Goal: Task Accomplishment & Management: Use online tool/utility

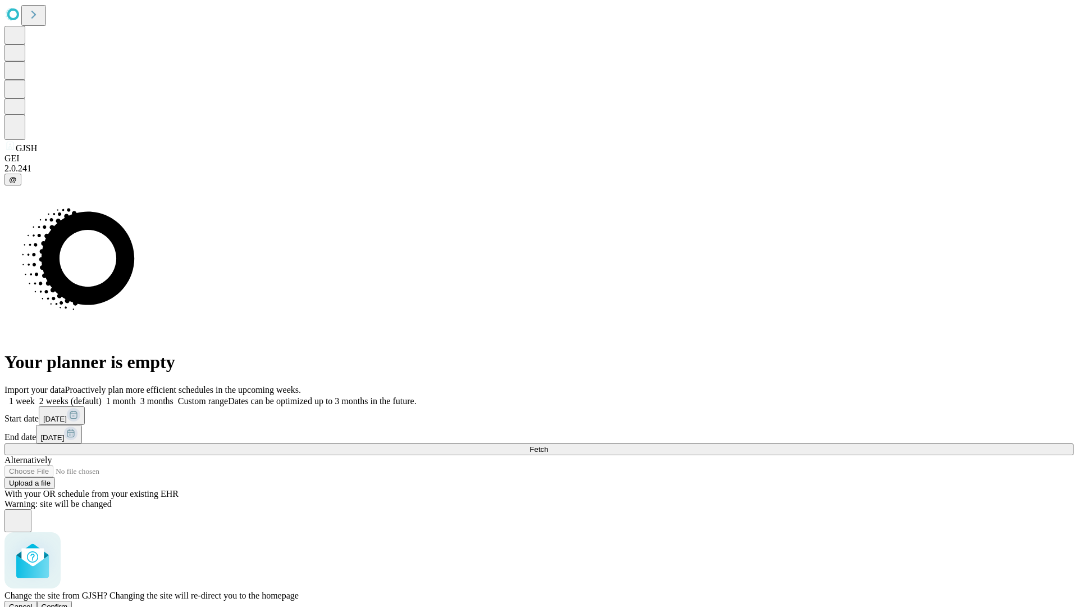
click at [68, 602] on span "Confirm" at bounding box center [55, 606] width 26 height 8
click at [102, 396] on label "2 weeks (default)" at bounding box center [68, 401] width 67 height 10
click at [548, 445] on span "Fetch" at bounding box center [539, 449] width 19 height 8
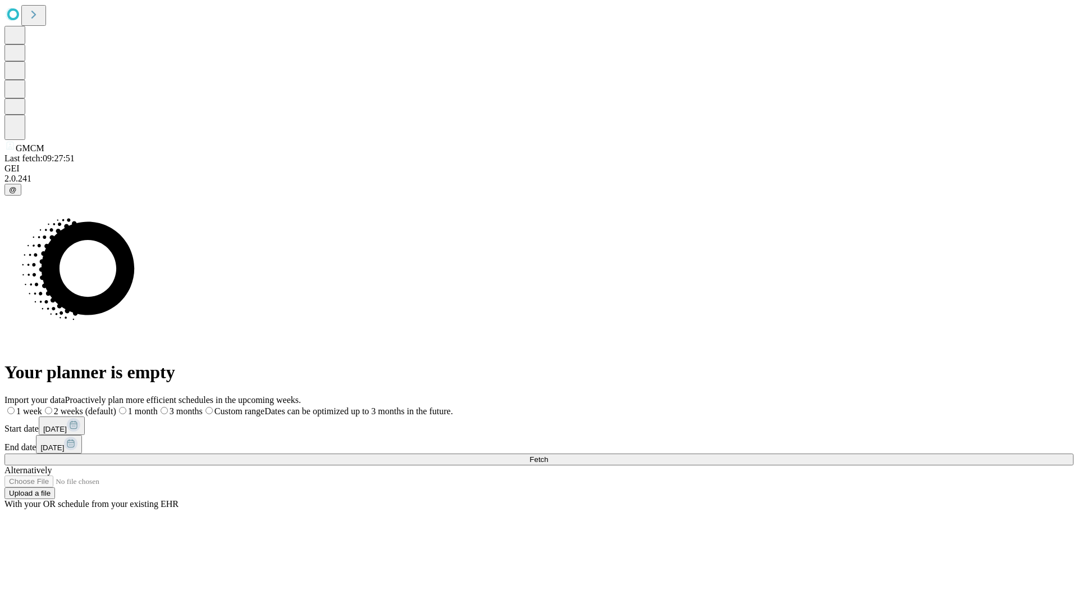
click at [116, 406] on label "2 weeks (default)" at bounding box center [79, 411] width 74 height 10
click at [548, 455] on span "Fetch" at bounding box center [539, 459] width 19 height 8
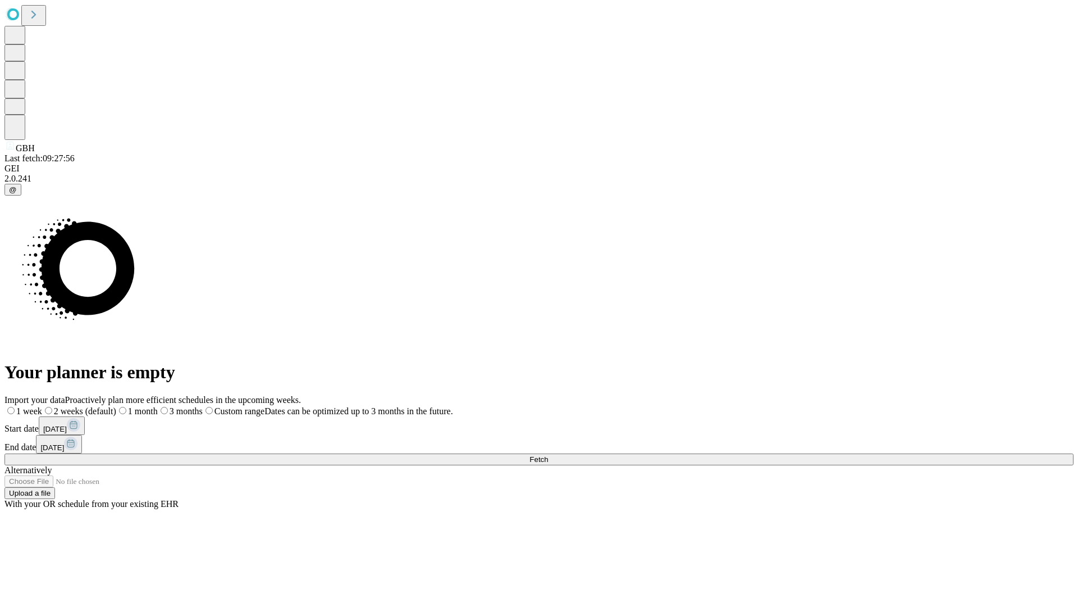
click at [548, 455] on span "Fetch" at bounding box center [539, 459] width 19 height 8
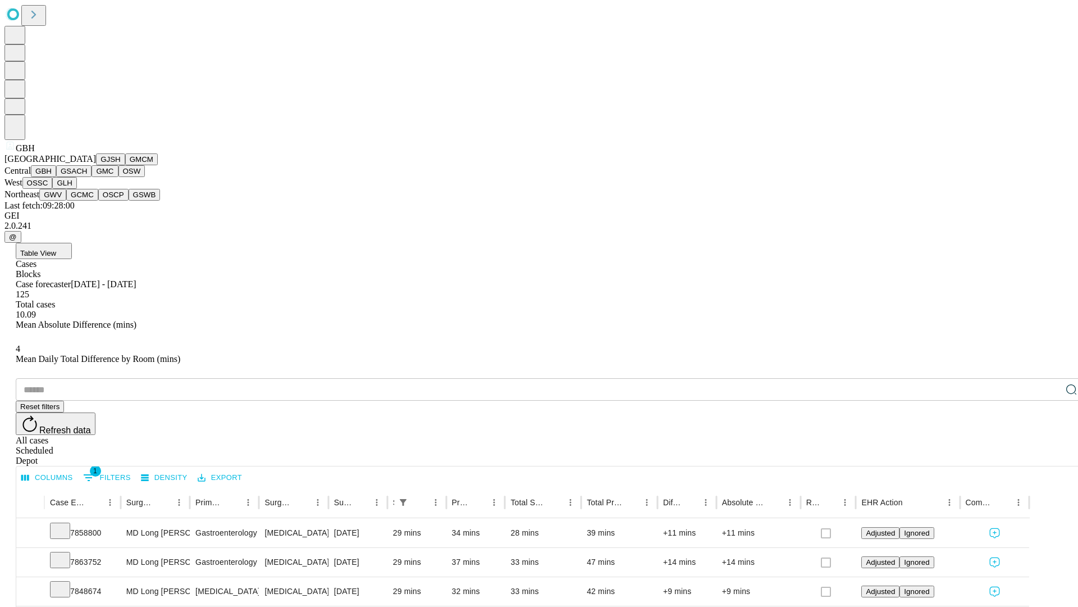
click at [87, 177] on button "GSACH" at bounding box center [73, 171] width 35 height 12
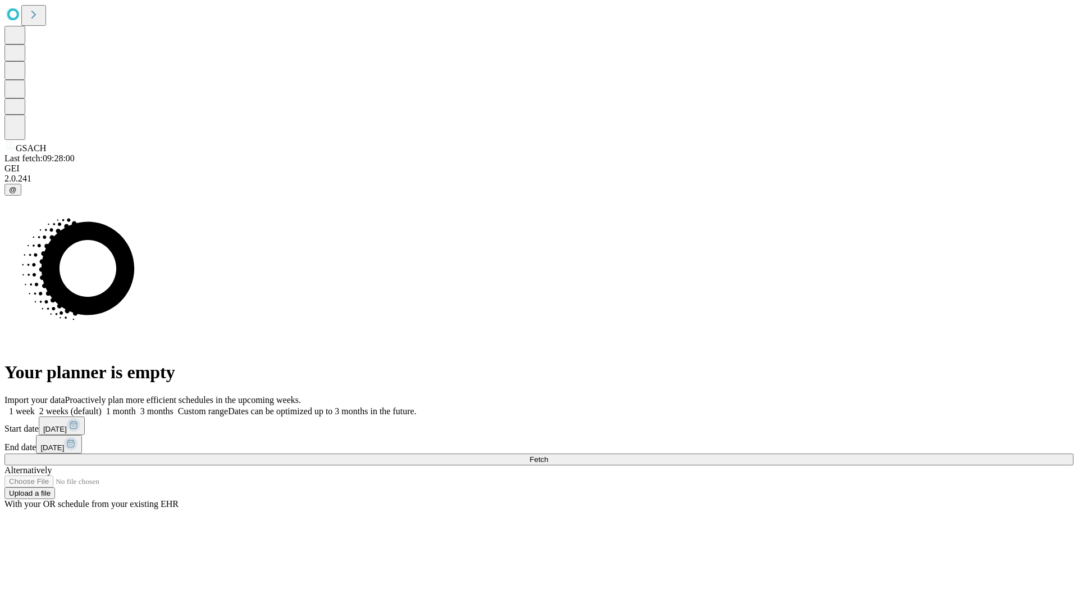
click at [102, 406] on label "2 weeks (default)" at bounding box center [68, 411] width 67 height 10
click at [548, 455] on span "Fetch" at bounding box center [539, 459] width 19 height 8
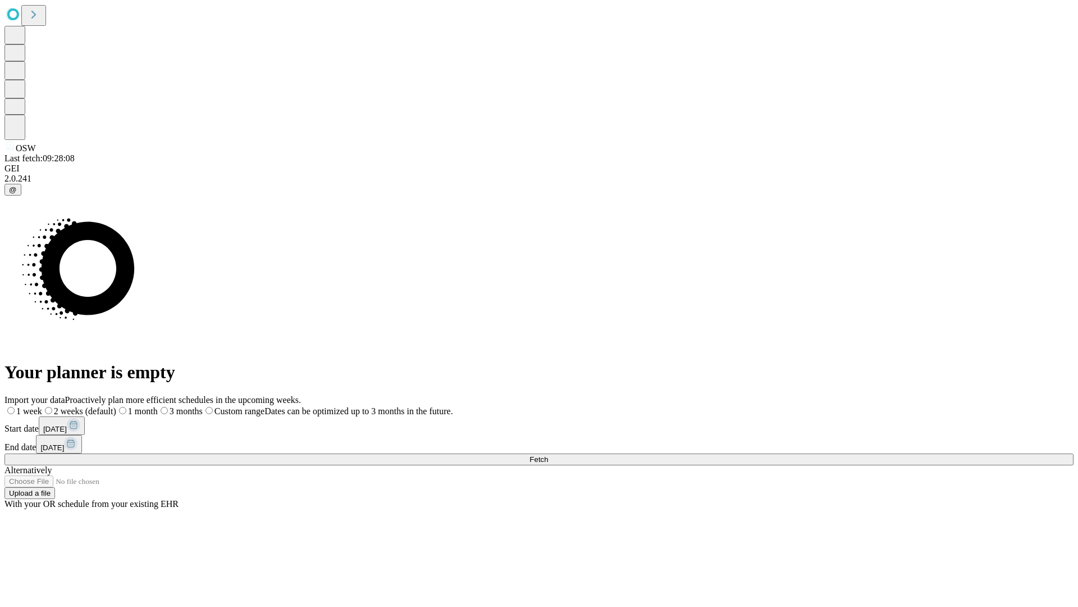
click at [116, 406] on label "2 weeks (default)" at bounding box center [79, 411] width 74 height 10
click at [548, 455] on span "Fetch" at bounding box center [539, 459] width 19 height 8
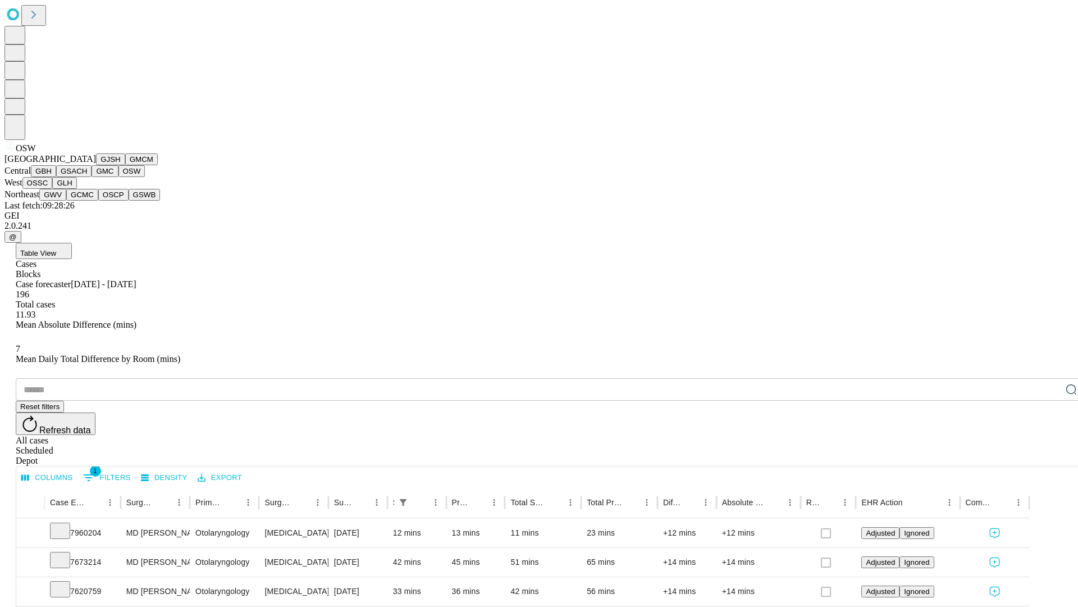
click at [53, 189] on button "OSSC" at bounding box center [37, 183] width 30 height 12
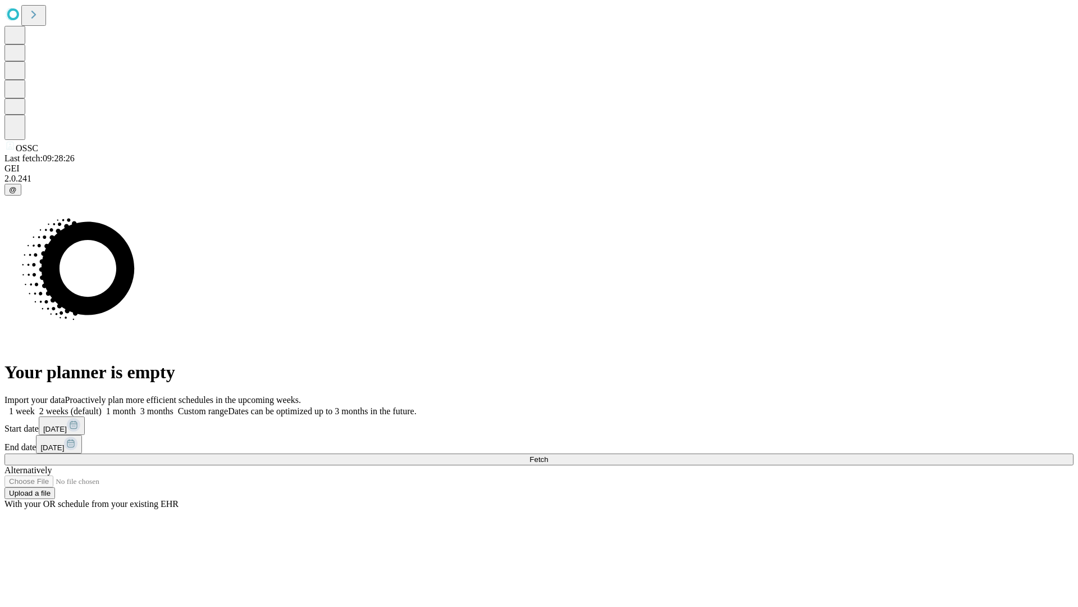
click at [102, 406] on label "2 weeks (default)" at bounding box center [68, 411] width 67 height 10
click at [548, 455] on span "Fetch" at bounding box center [539, 459] width 19 height 8
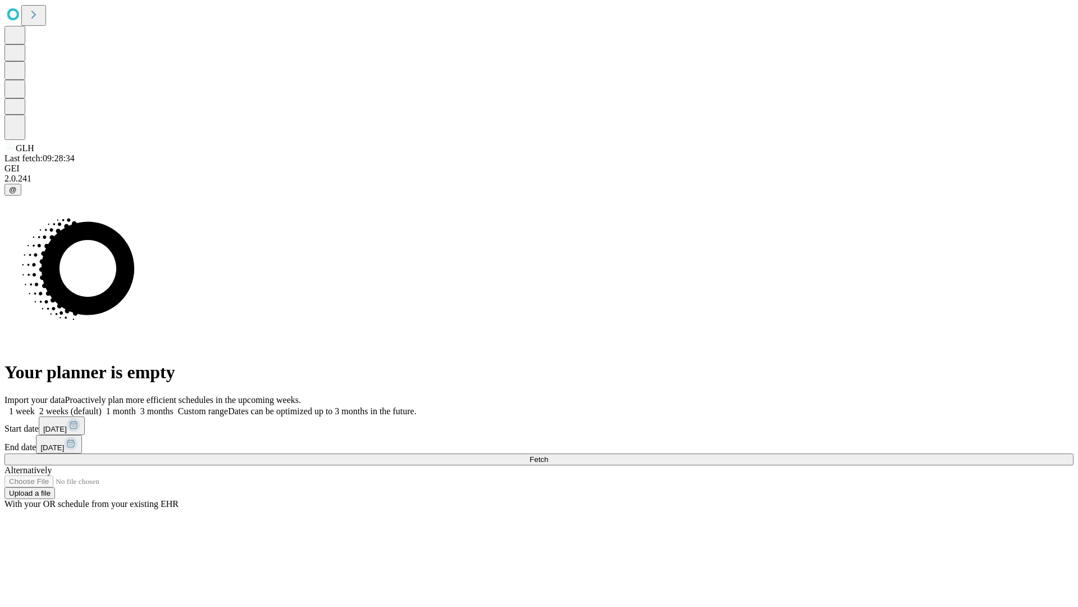
click at [102, 406] on label "2 weeks (default)" at bounding box center [68, 411] width 67 height 10
click at [548, 455] on span "Fetch" at bounding box center [539, 459] width 19 height 8
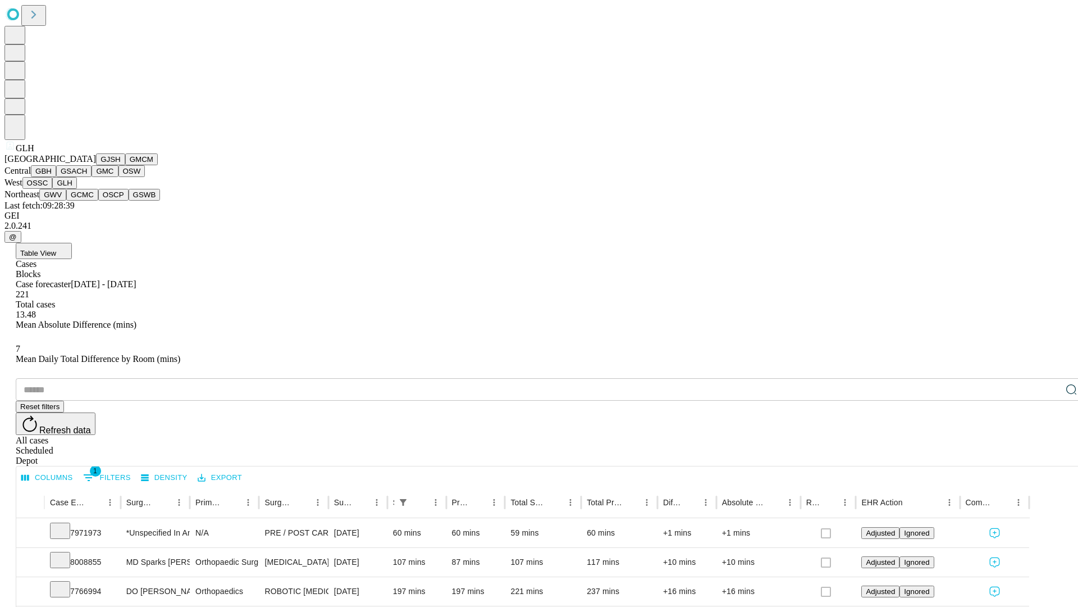
click at [66, 201] on button "GWV" at bounding box center [52, 195] width 27 height 12
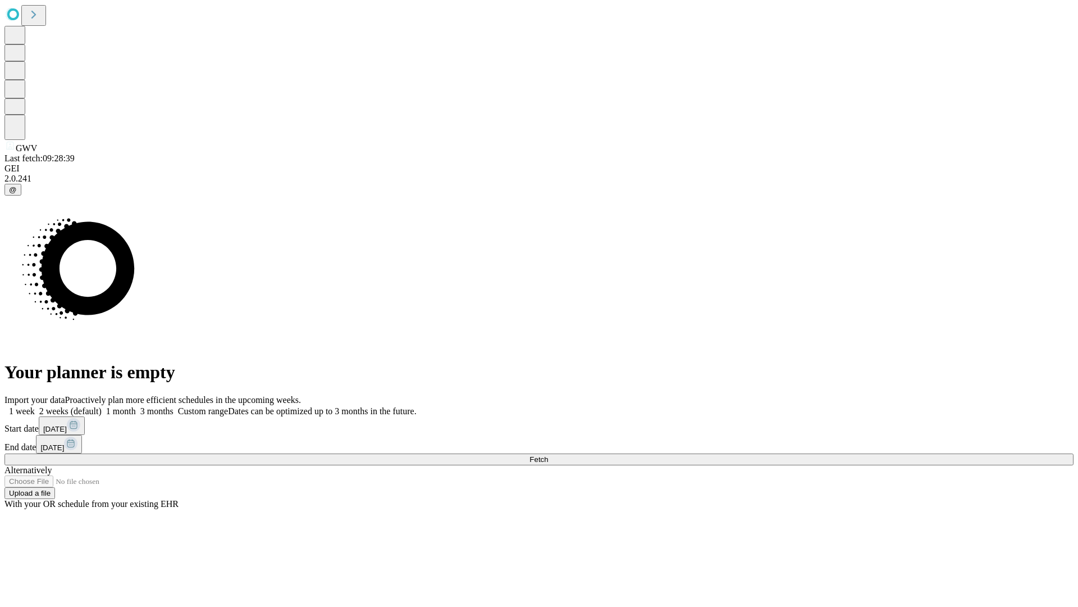
click at [102, 406] on label "2 weeks (default)" at bounding box center [68, 411] width 67 height 10
click at [548, 455] on span "Fetch" at bounding box center [539, 459] width 19 height 8
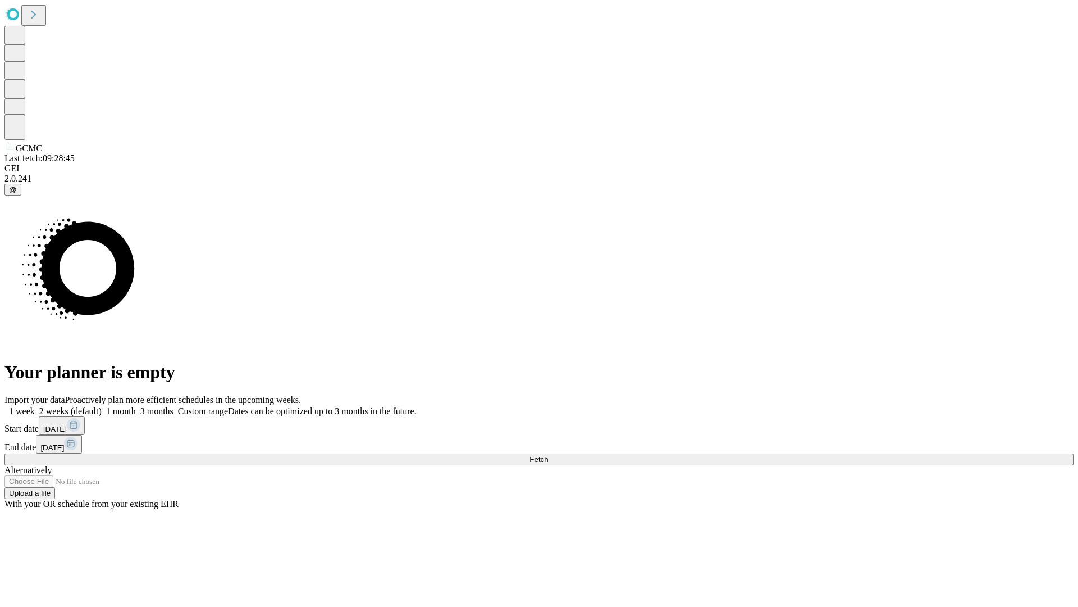
click at [102, 406] on label "2 weeks (default)" at bounding box center [68, 411] width 67 height 10
click at [548, 455] on span "Fetch" at bounding box center [539, 459] width 19 height 8
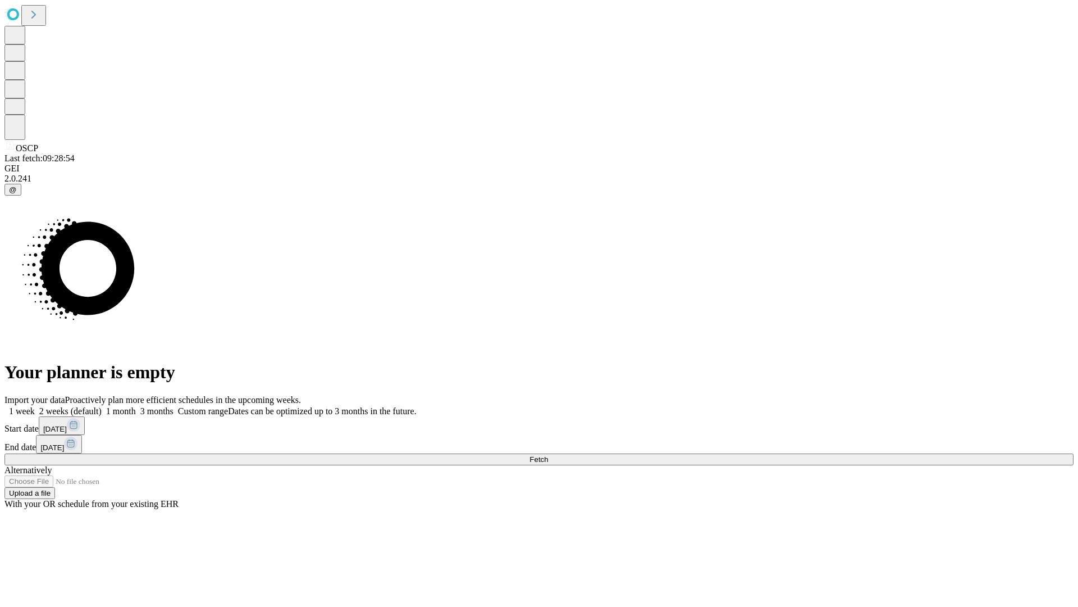
click at [102, 406] on label "2 weeks (default)" at bounding box center [68, 411] width 67 height 10
click at [548, 455] on span "Fetch" at bounding box center [539, 459] width 19 height 8
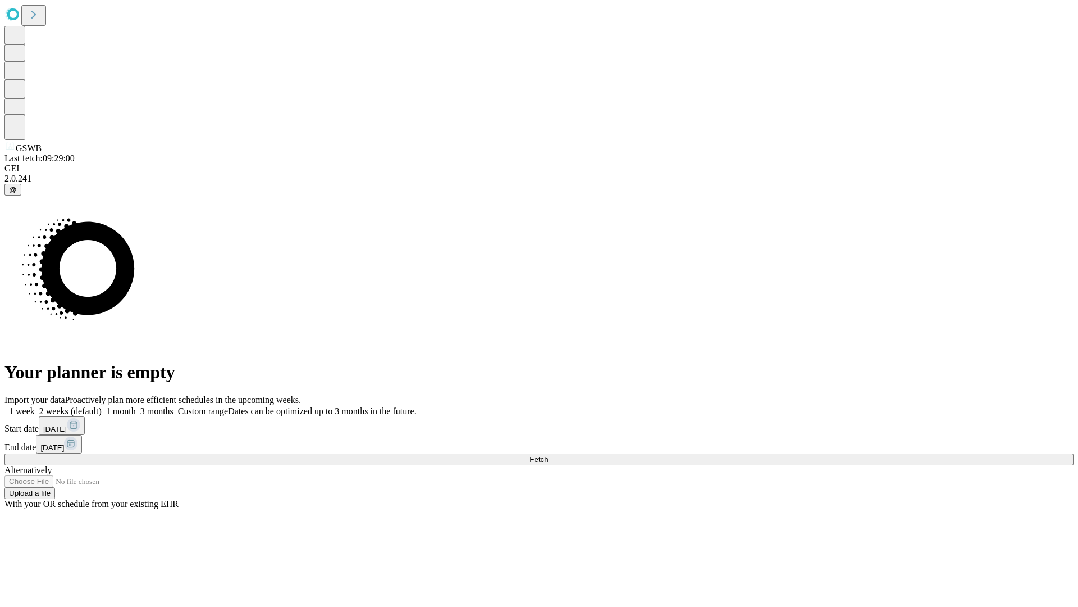
click at [102, 406] on label "2 weeks (default)" at bounding box center [68, 411] width 67 height 10
click at [548, 455] on span "Fetch" at bounding box center [539, 459] width 19 height 8
